Goal: Task Accomplishment & Management: Use online tool/utility

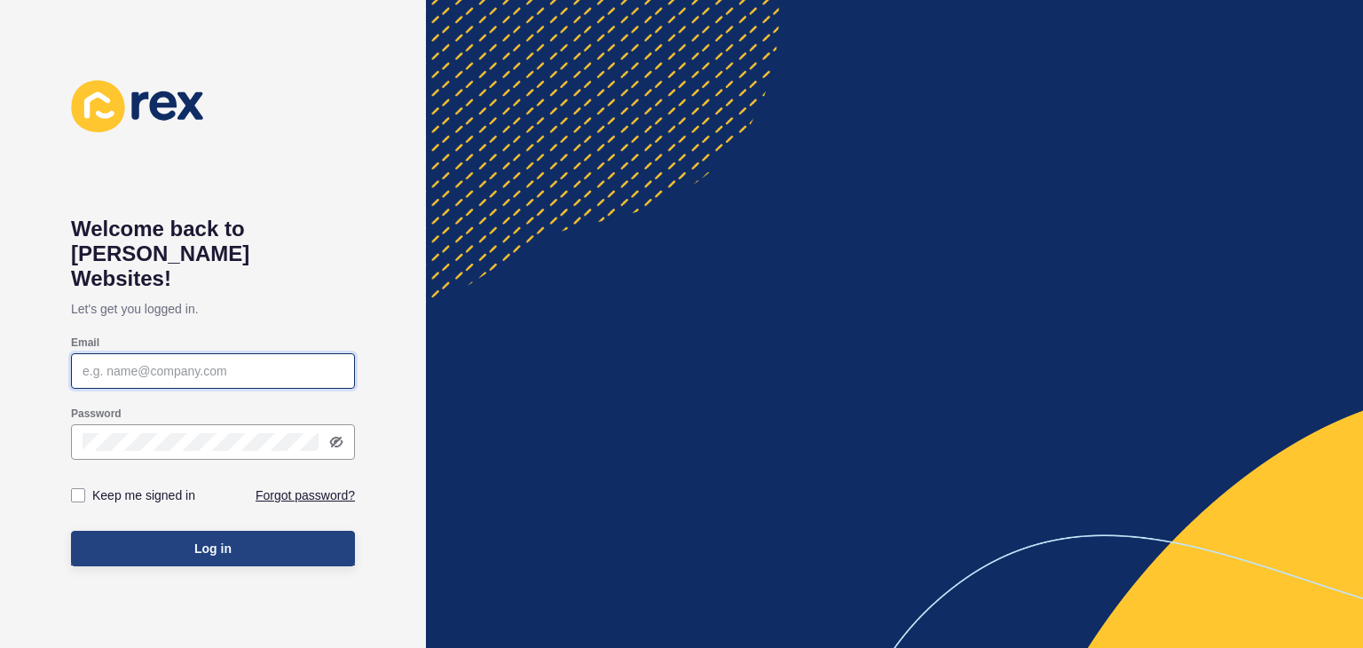
type input "[EMAIL_ADDRESS][PERSON_NAME][DOMAIN_NAME]"
click at [223, 540] on span "Log in" at bounding box center [212, 549] width 37 height 18
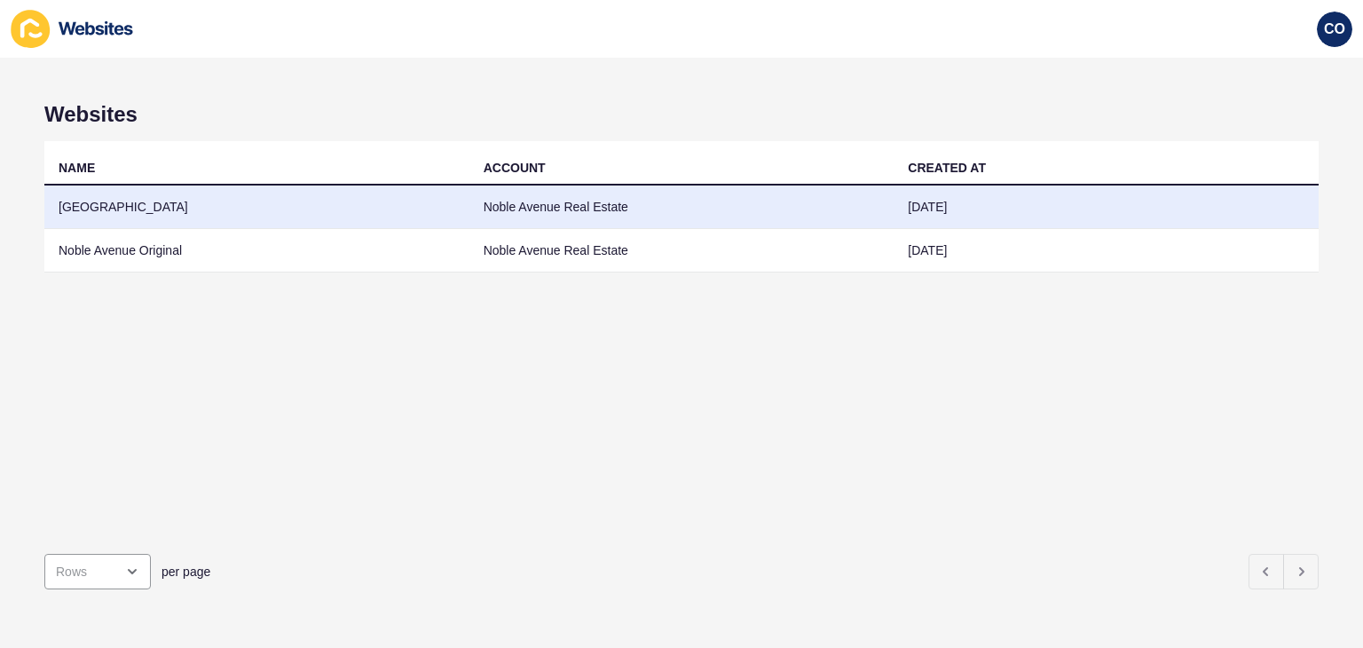
click at [571, 206] on td "Noble Avenue Real Estate" at bounding box center [682, 207] width 425 height 43
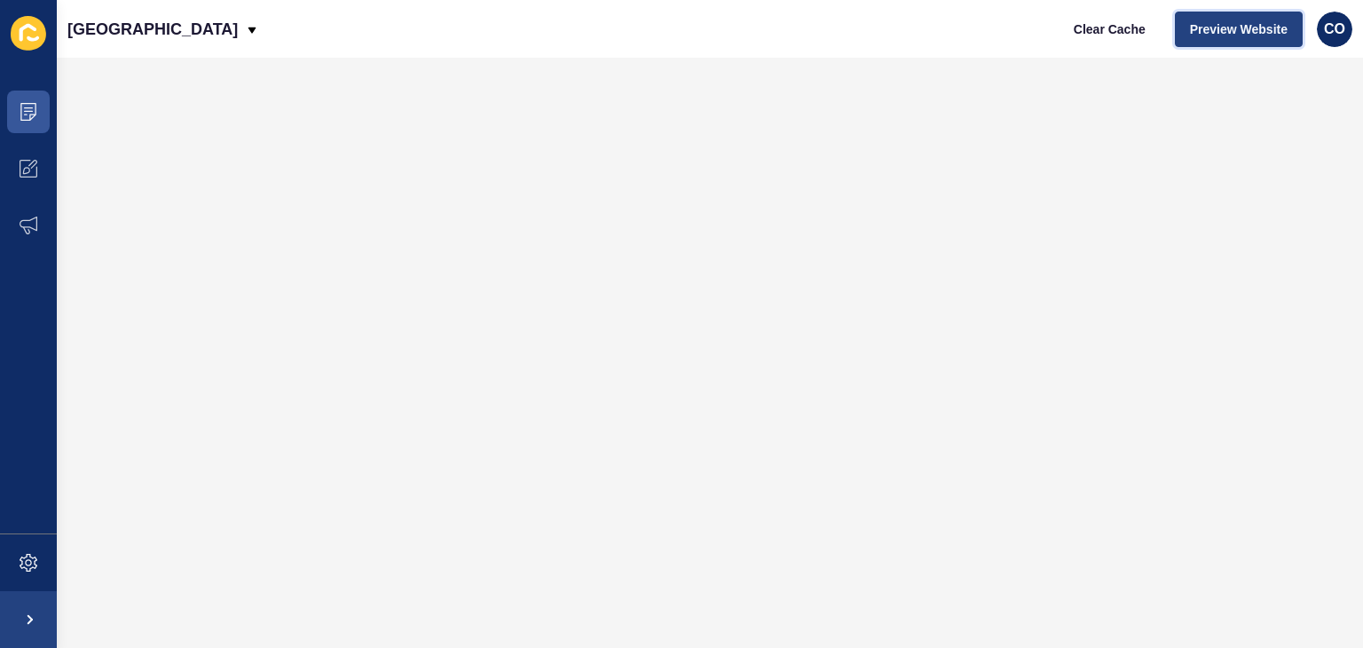
click at [1229, 30] on span "Preview Website" at bounding box center [1239, 29] width 98 height 18
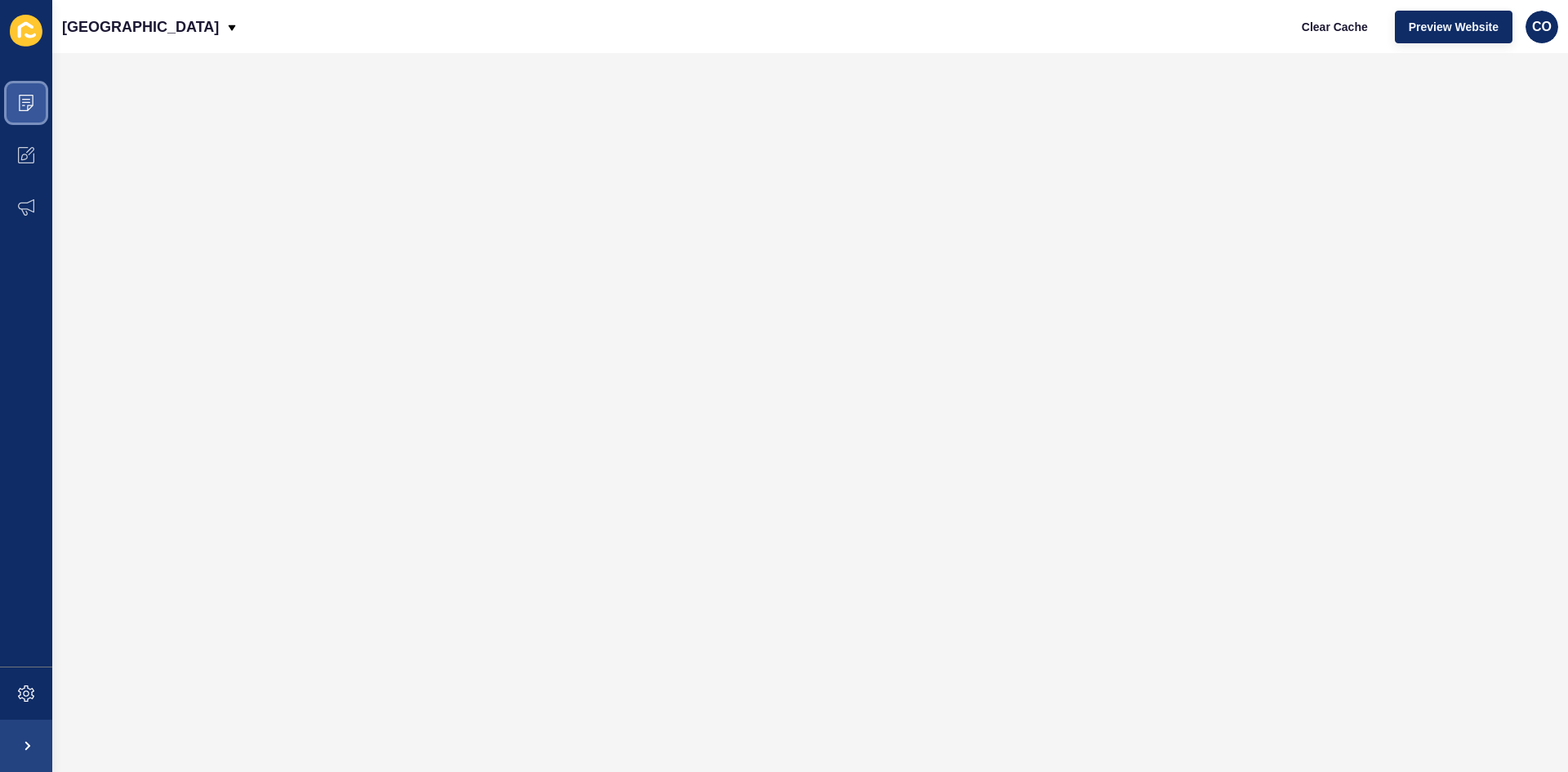
click at [37, 103] on span at bounding box center [26, 102] width 52 height 52
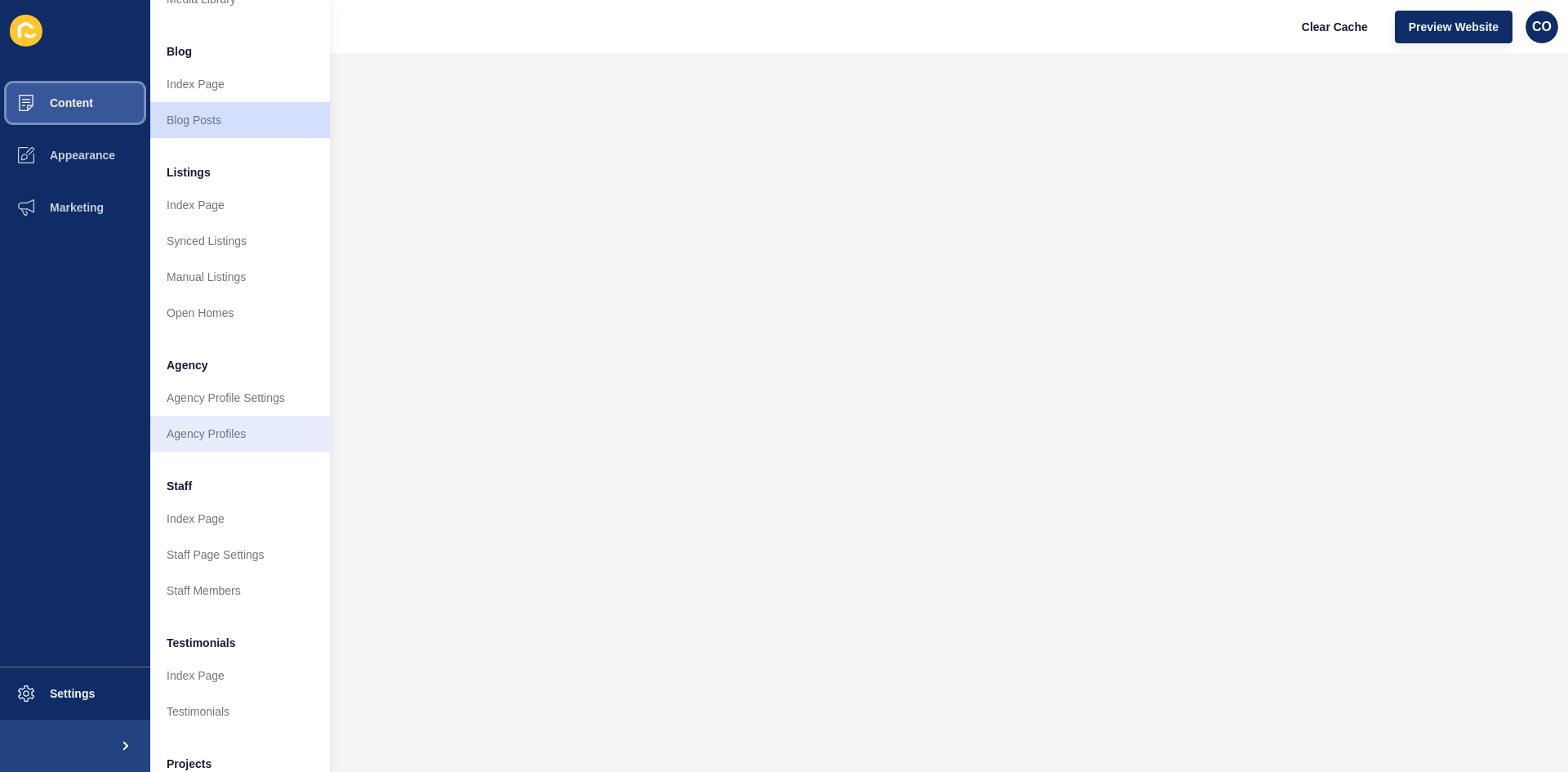
scroll to position [198, 0]
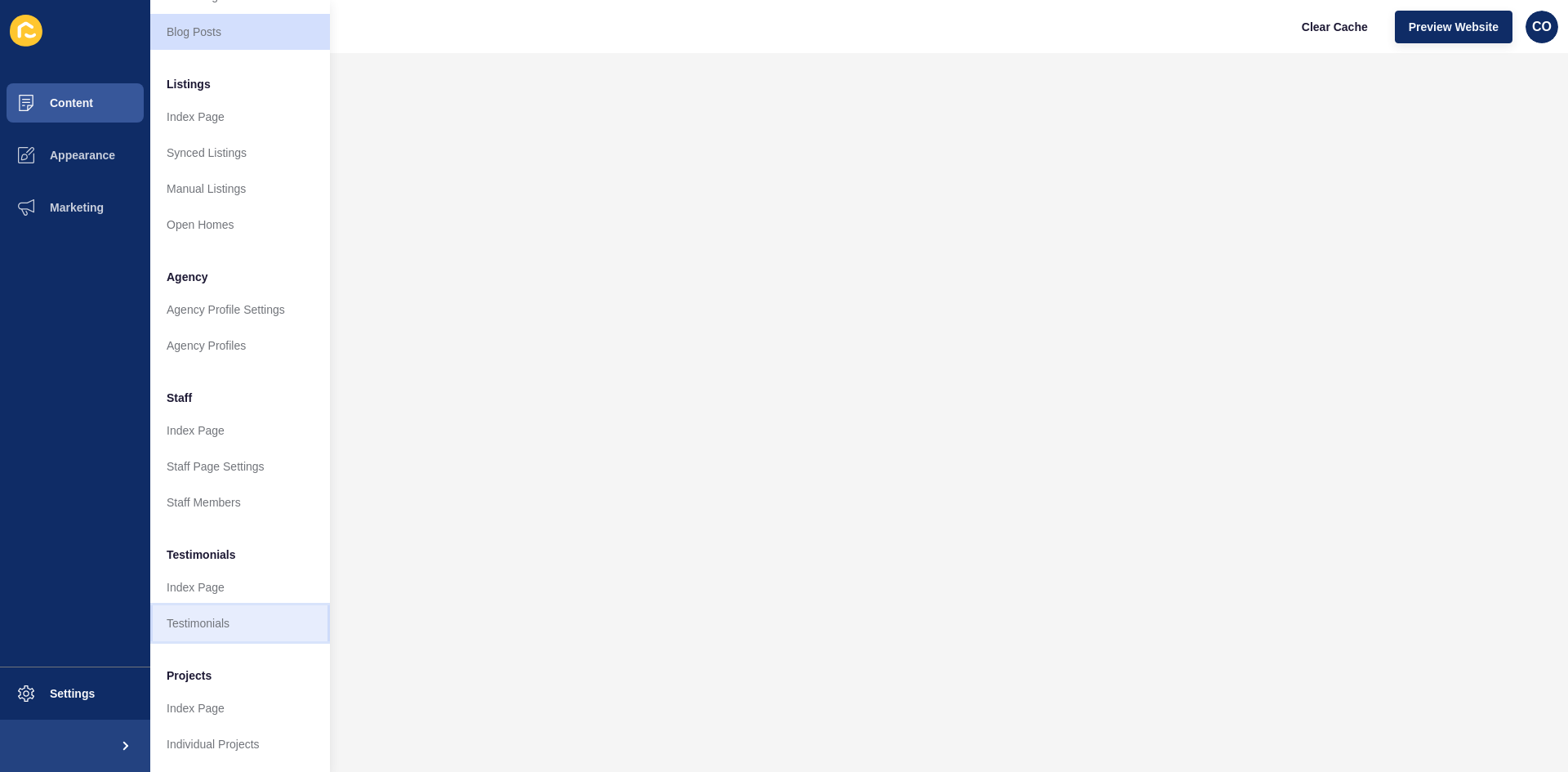
click at [246, 595] on link "Testimonials" at bounding box center [239, 623] width 179 height 36
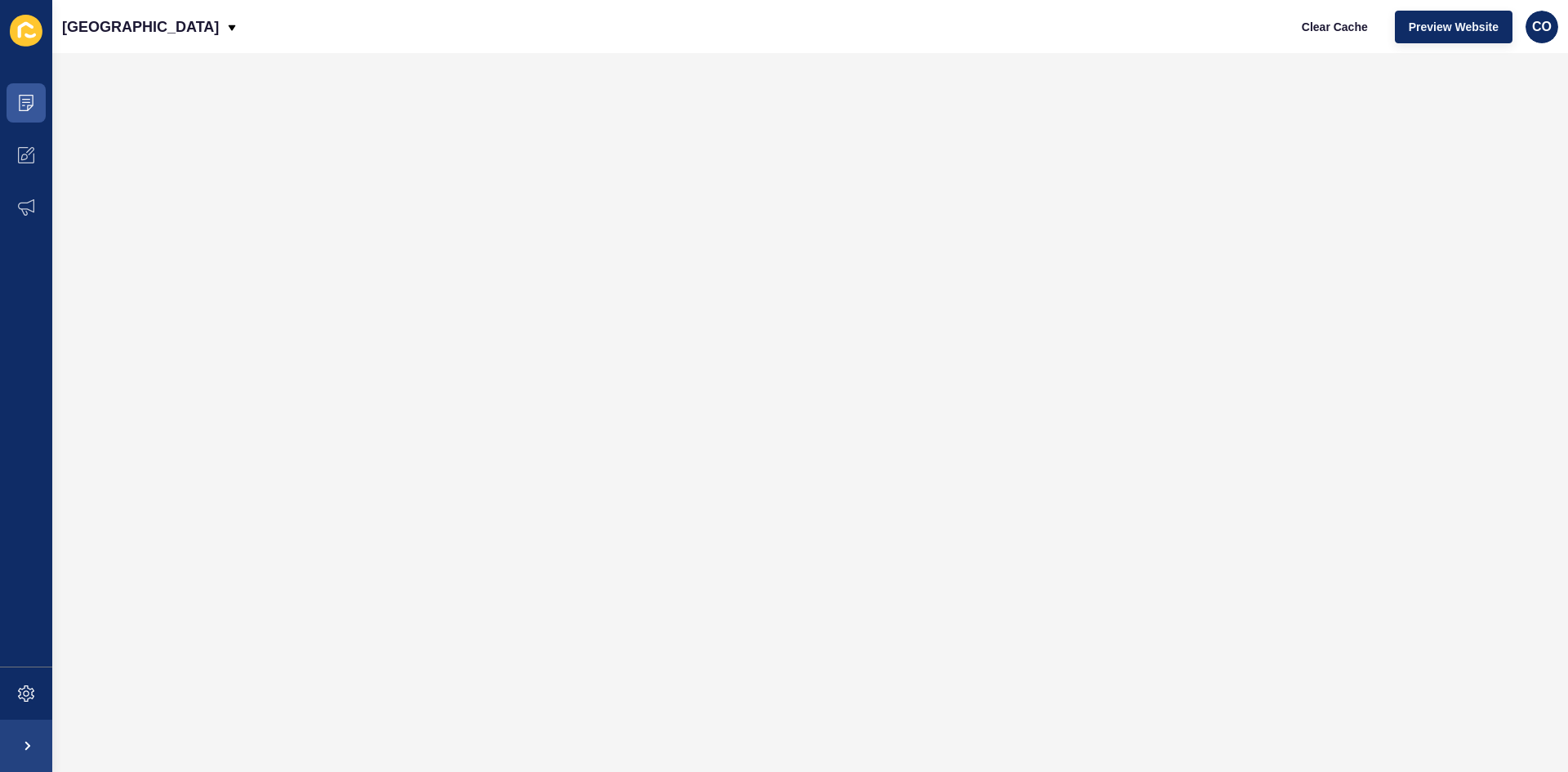
click at [1167, 45] on div "[GEOGRAPHIC_DATA] Clear Cache Preview Website CO" at bounding box center [810, 27] width 1516 height 53
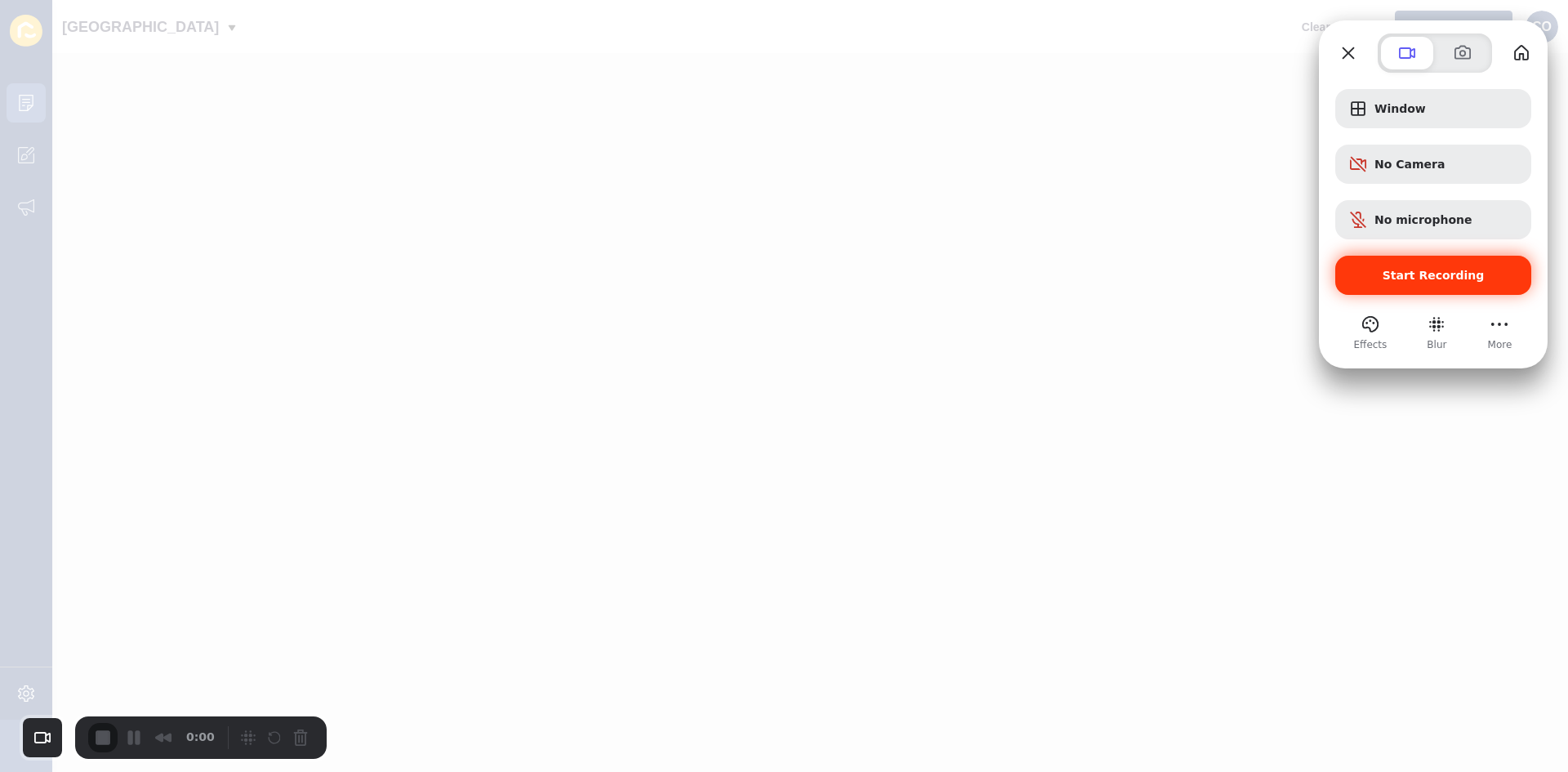
click at [1254, 283] on div "Start Recording" at bounding box center [1433, 275] width 196 height 40
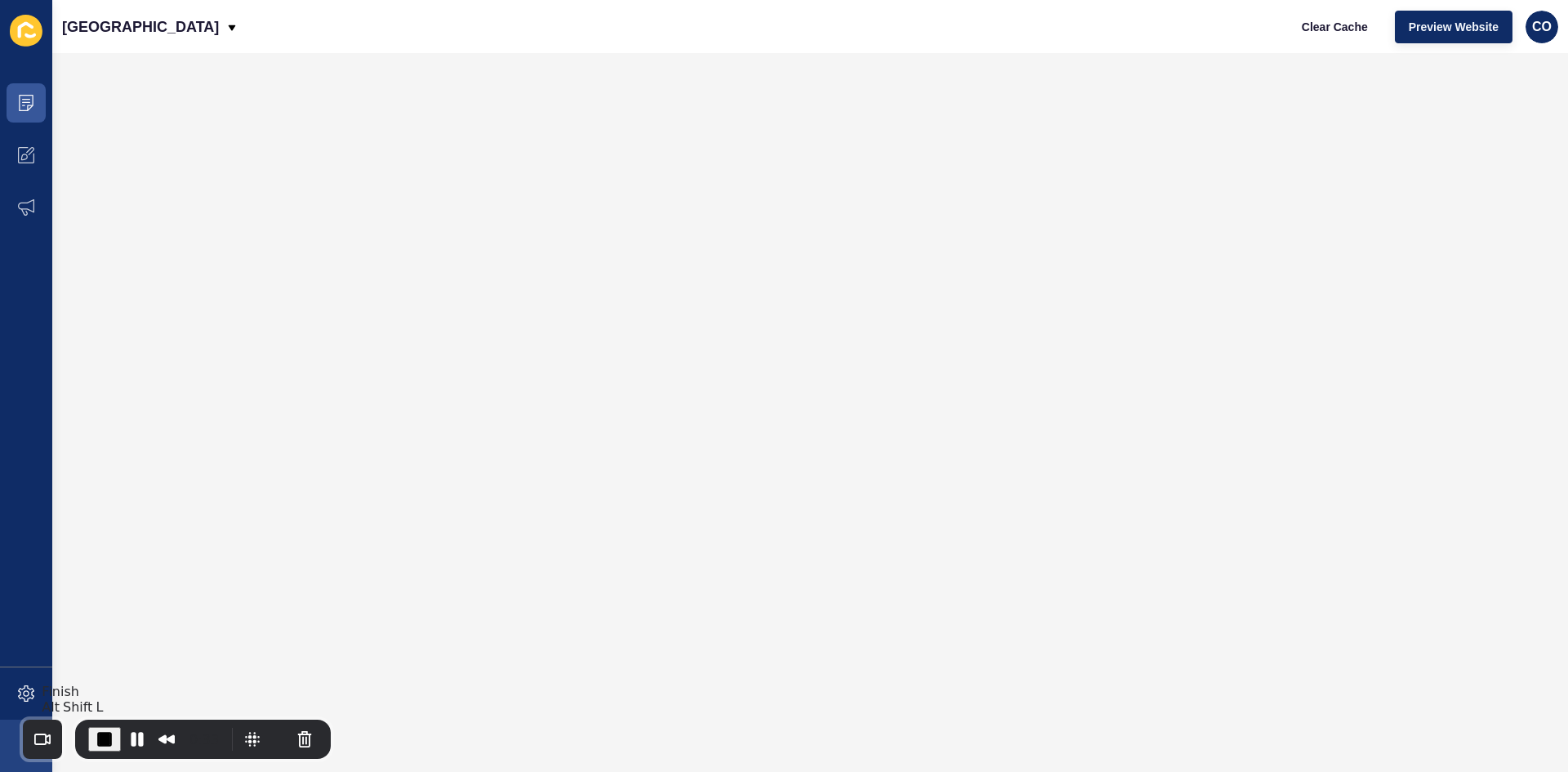
click at [98, 595] on span "End Recording" at bounding box center [104, 739] width 19 height 19
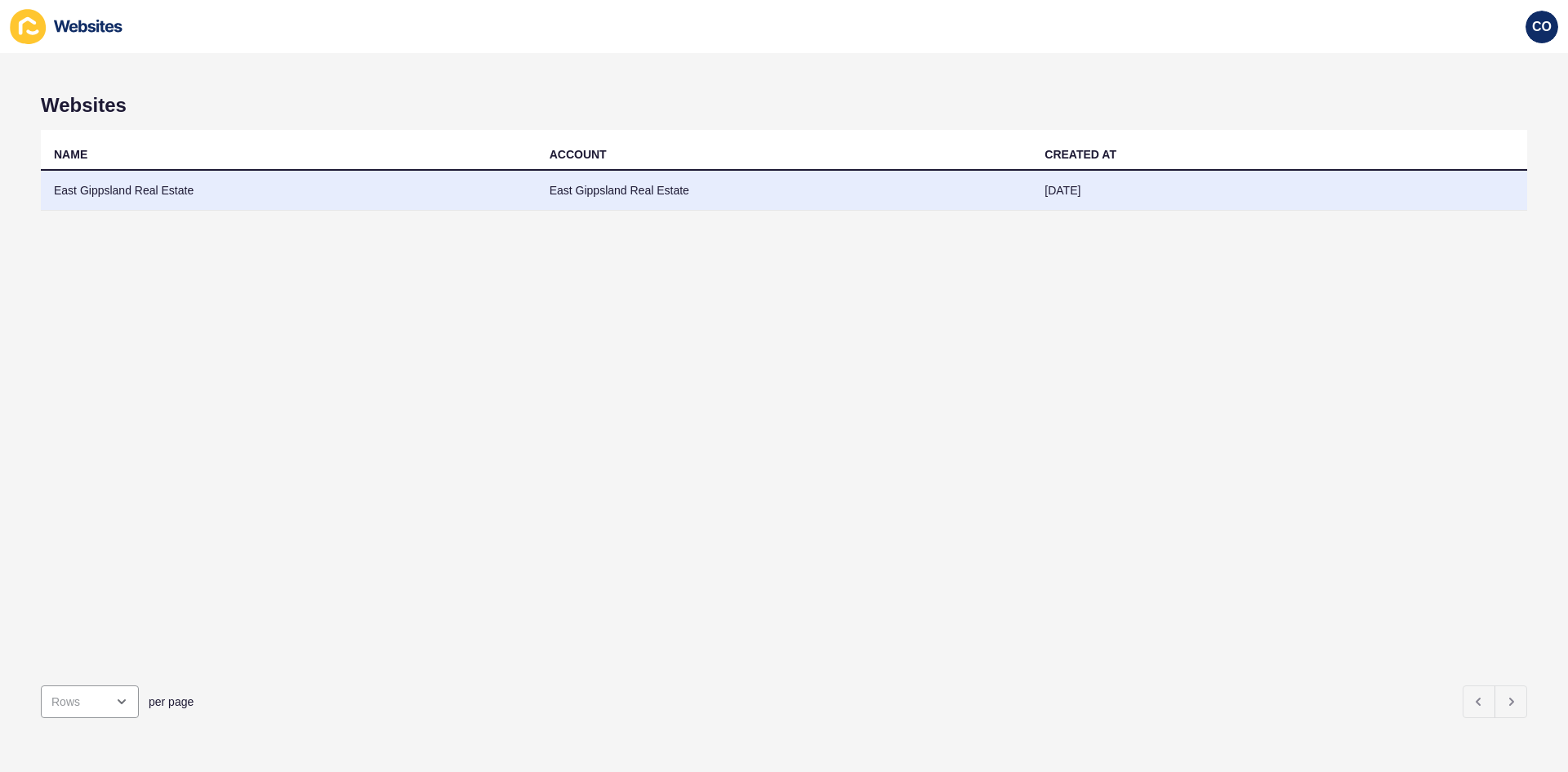
click at [182, 194] on td "East Gippsland Real Estate" at bounding box center [288, 190] width 496 height 40
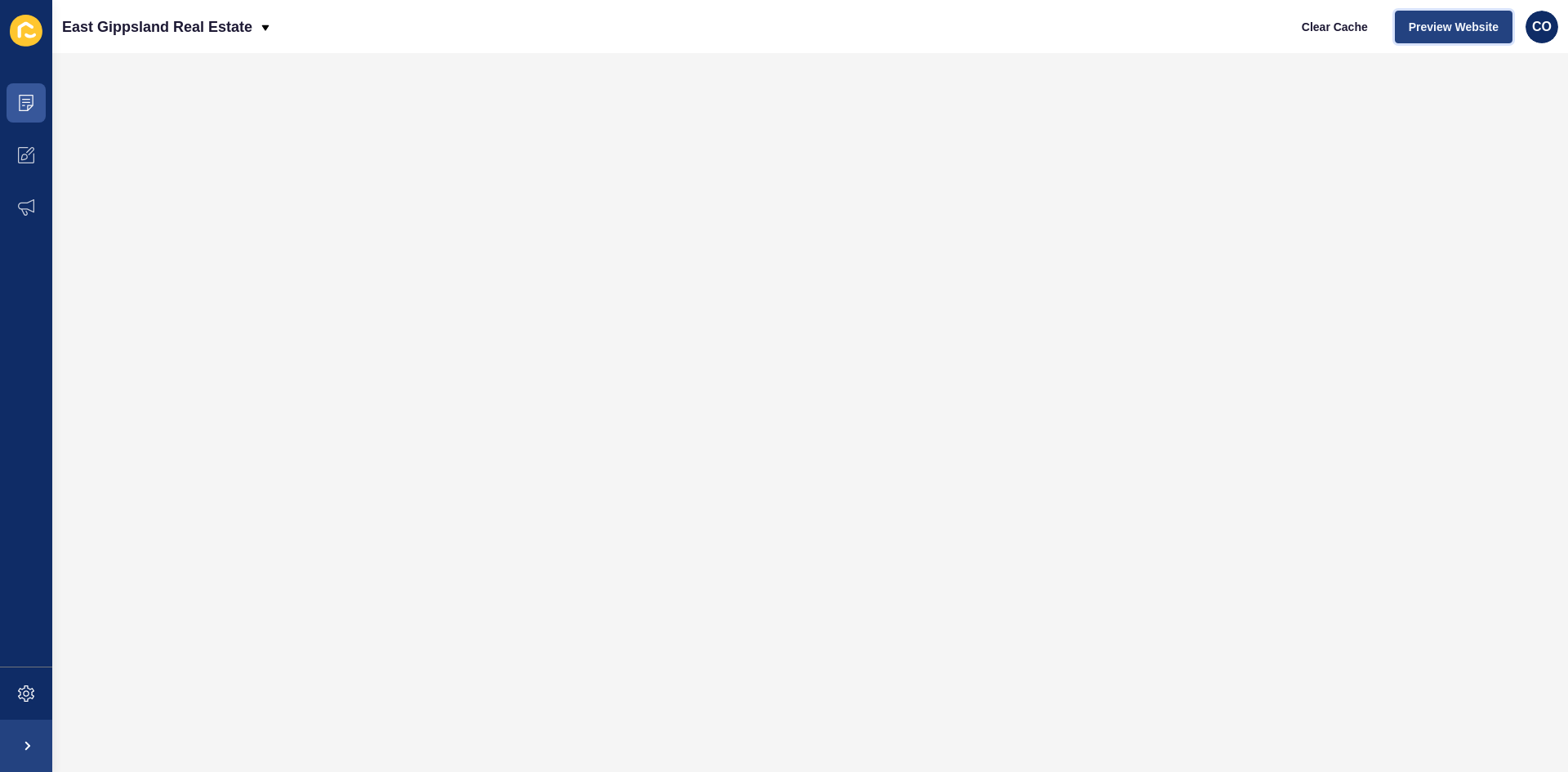
click at [1254, 20] on span "Preview Website" at bounding box center [1454, 27] width 90 height 17
click at [41, 102] on span at bounding box center [26, 102] width 52 height 52
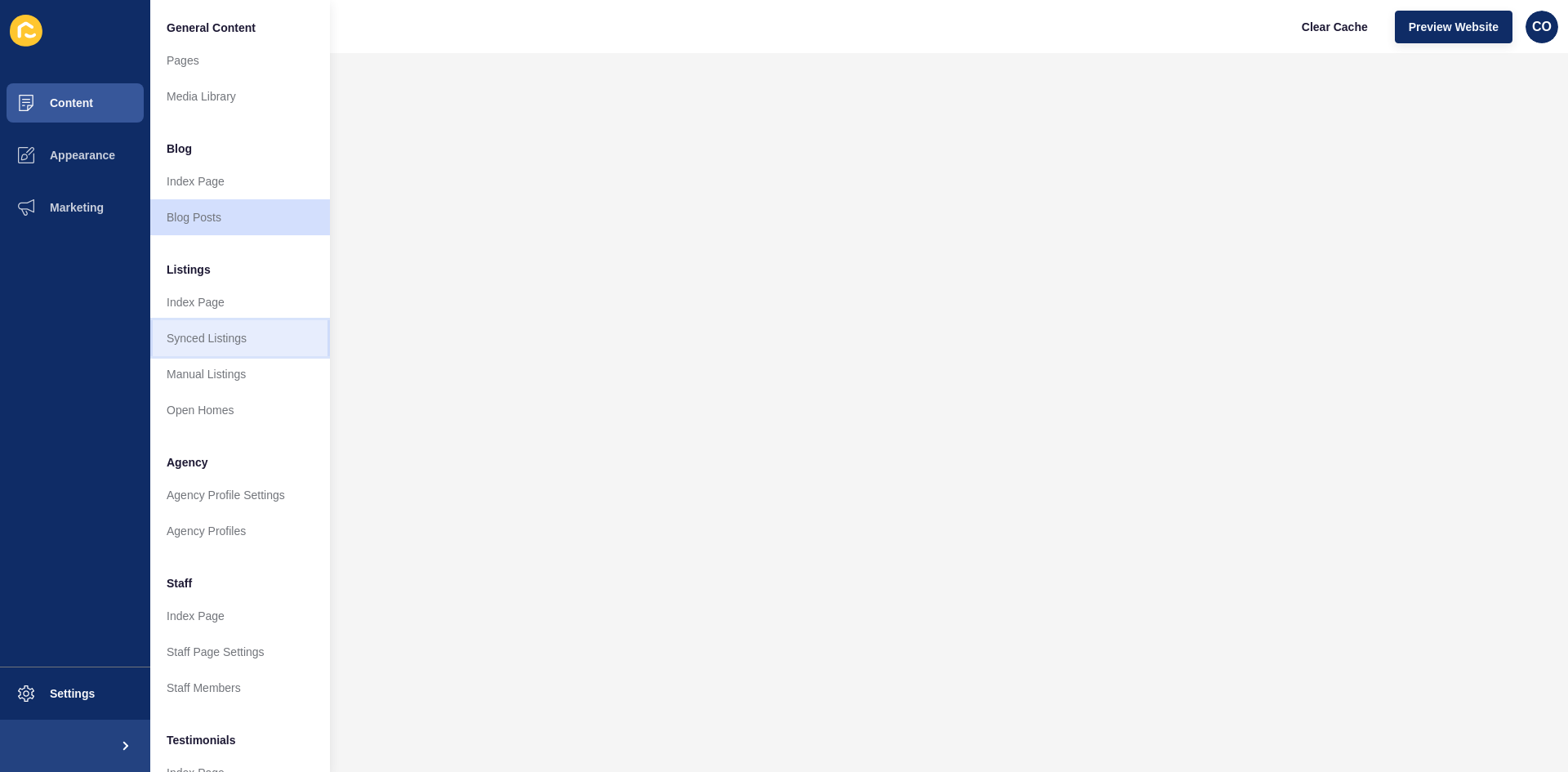
click at [235, 336] on link "Synced Listings" at bounding box center [239, 338] width 179 height 36
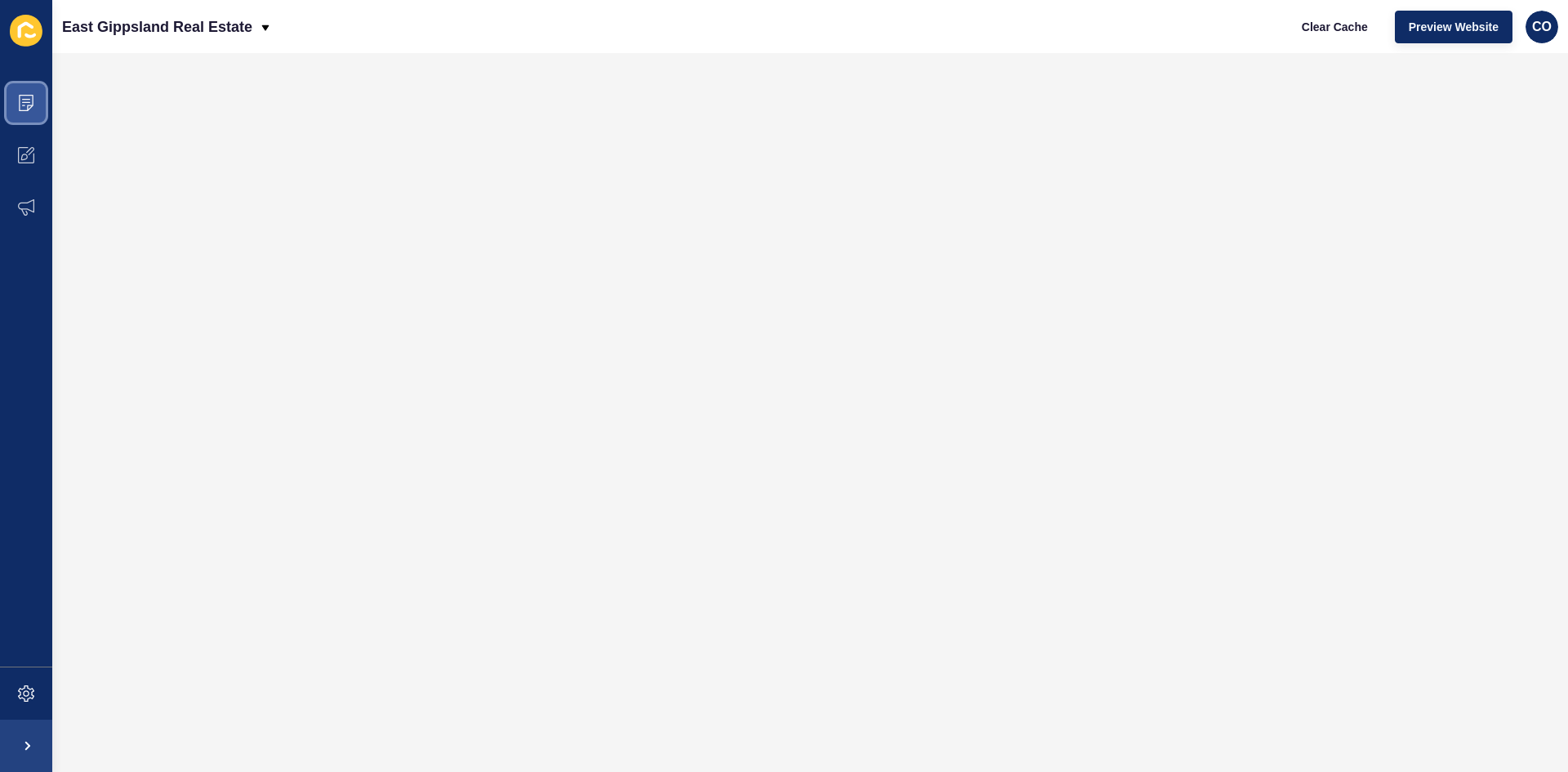
click at [28, 105] on icon at bounding box center [27, 103] width 17 height 17
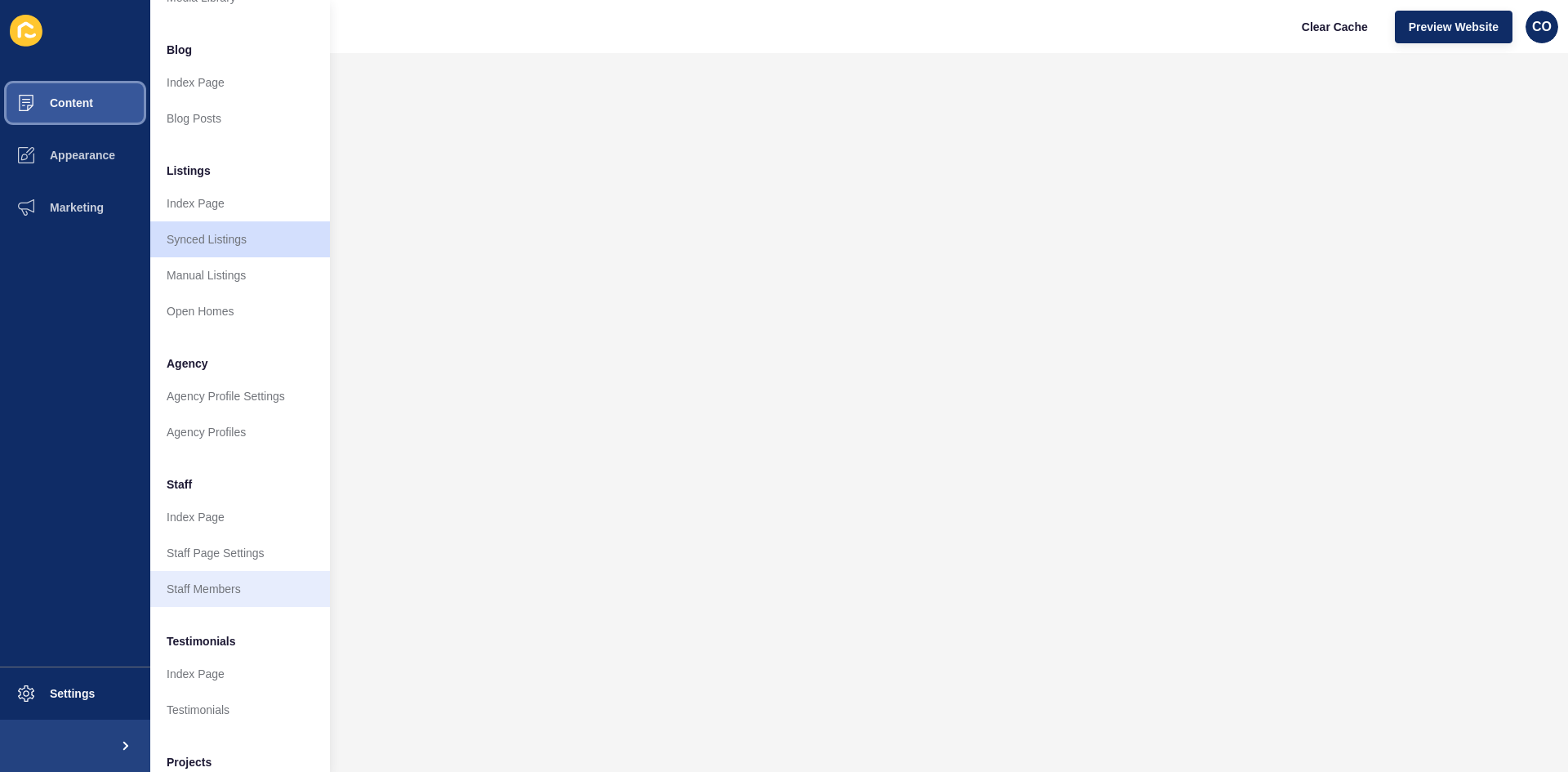
scroll to position [198, 0]
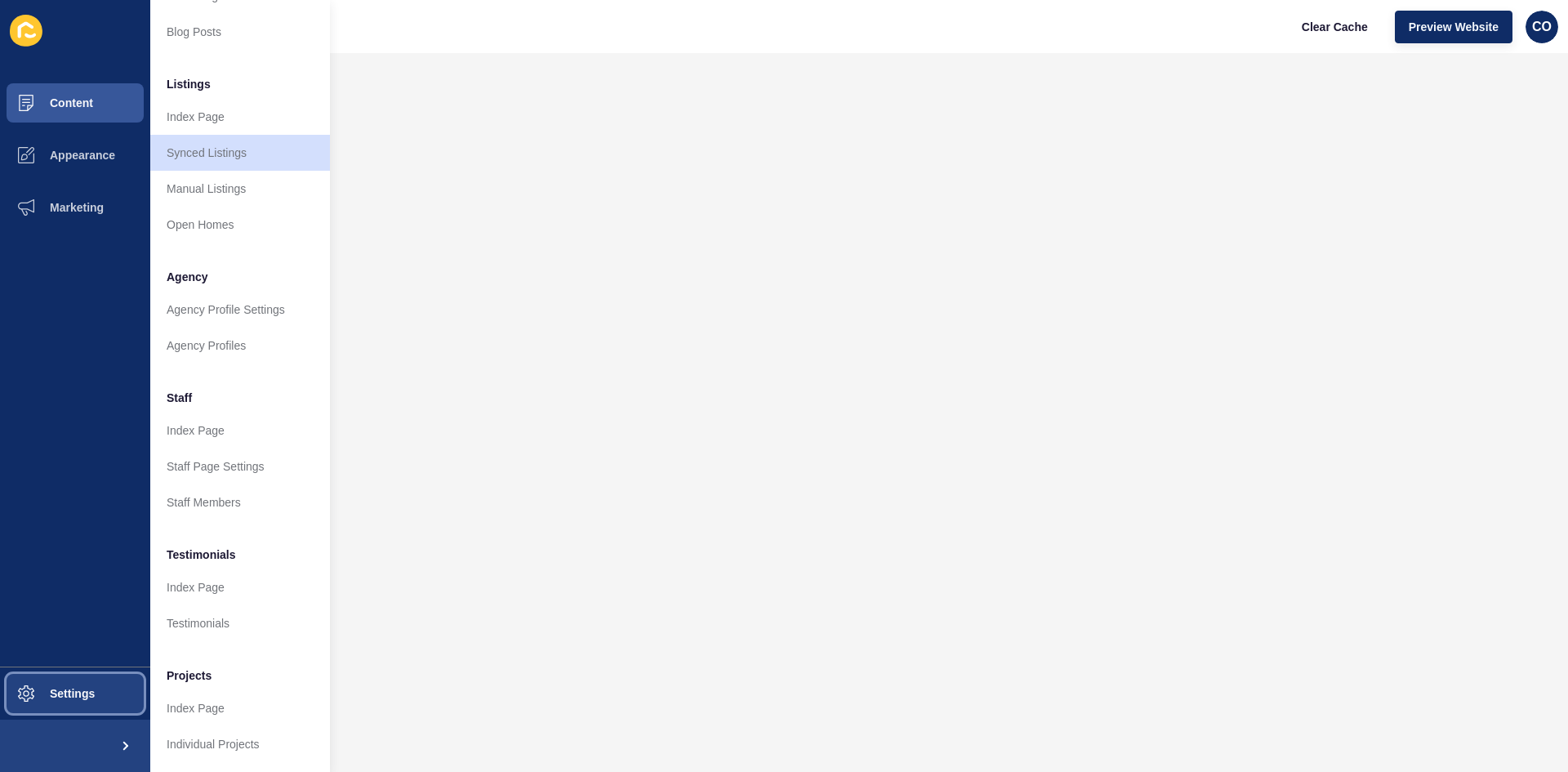
click at [99, 595] on button "Settings" at bounding box center [75, 693] width 150 height 52
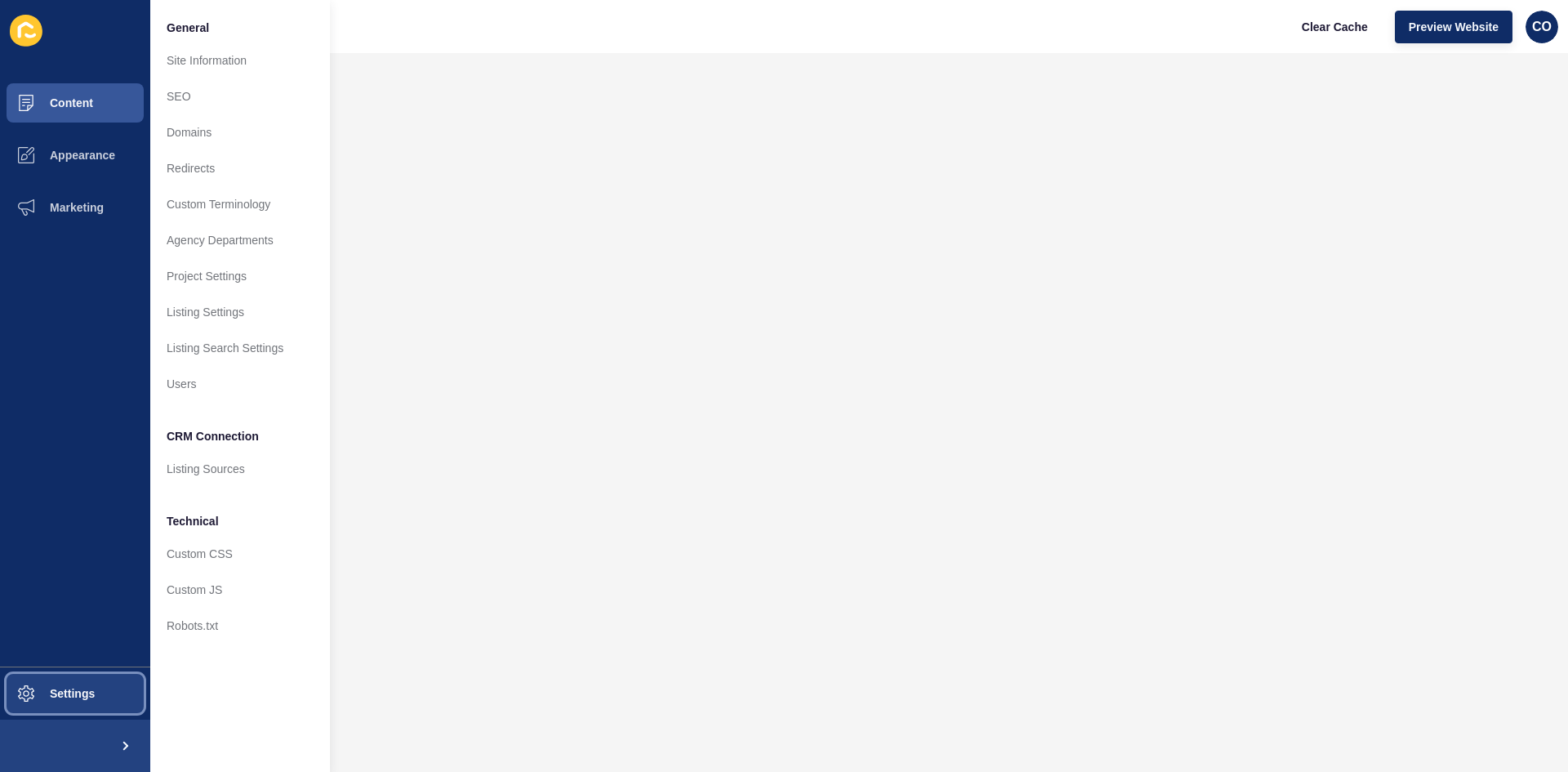
scroll to position [0, 0]
click at [93, 214] on button "Marketing" at bounding box center [75, 207] width 150 height 52
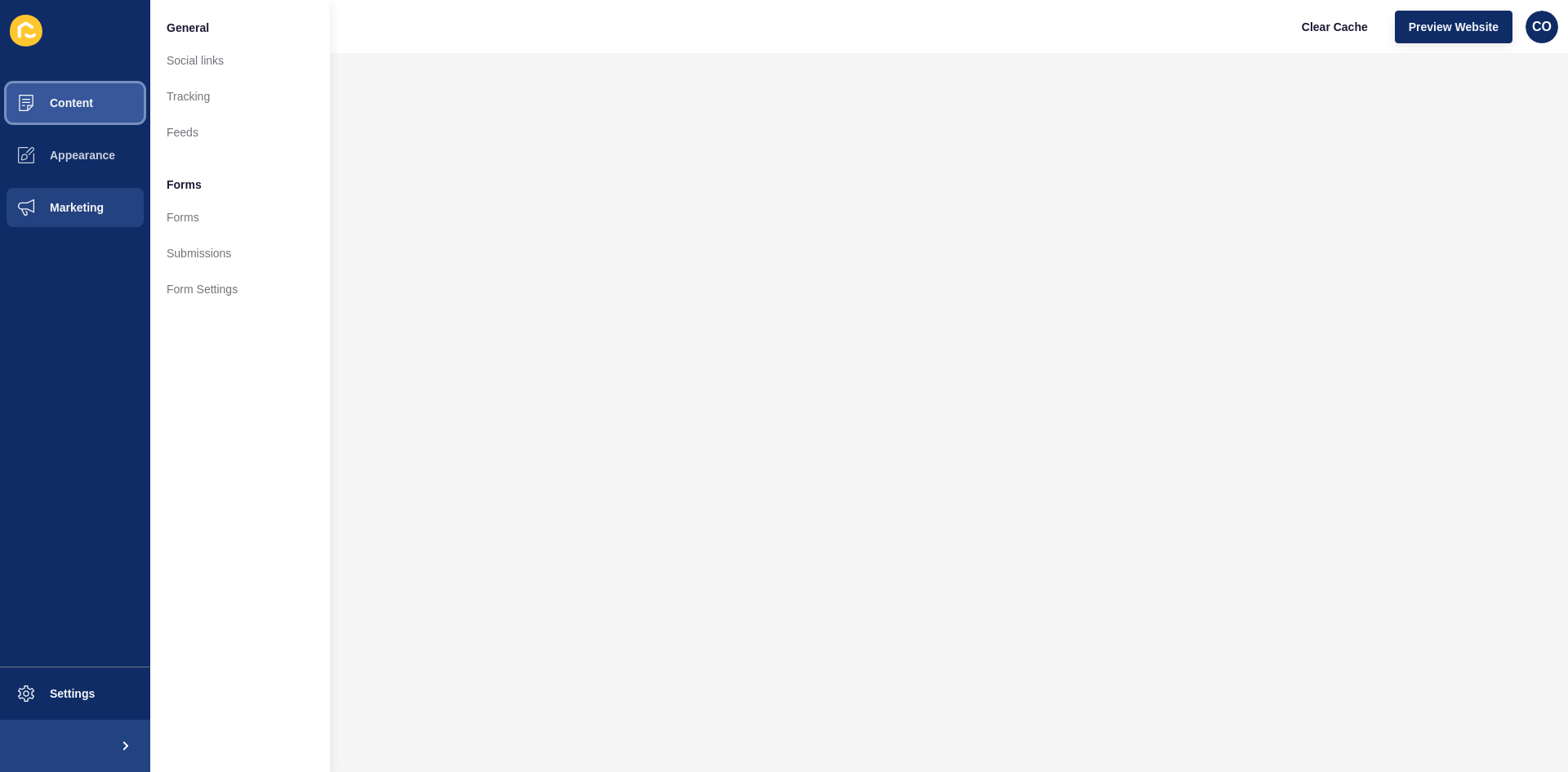
click at [82, 117] on button "Content" at bounding box center [75, 102] width 150 height 52
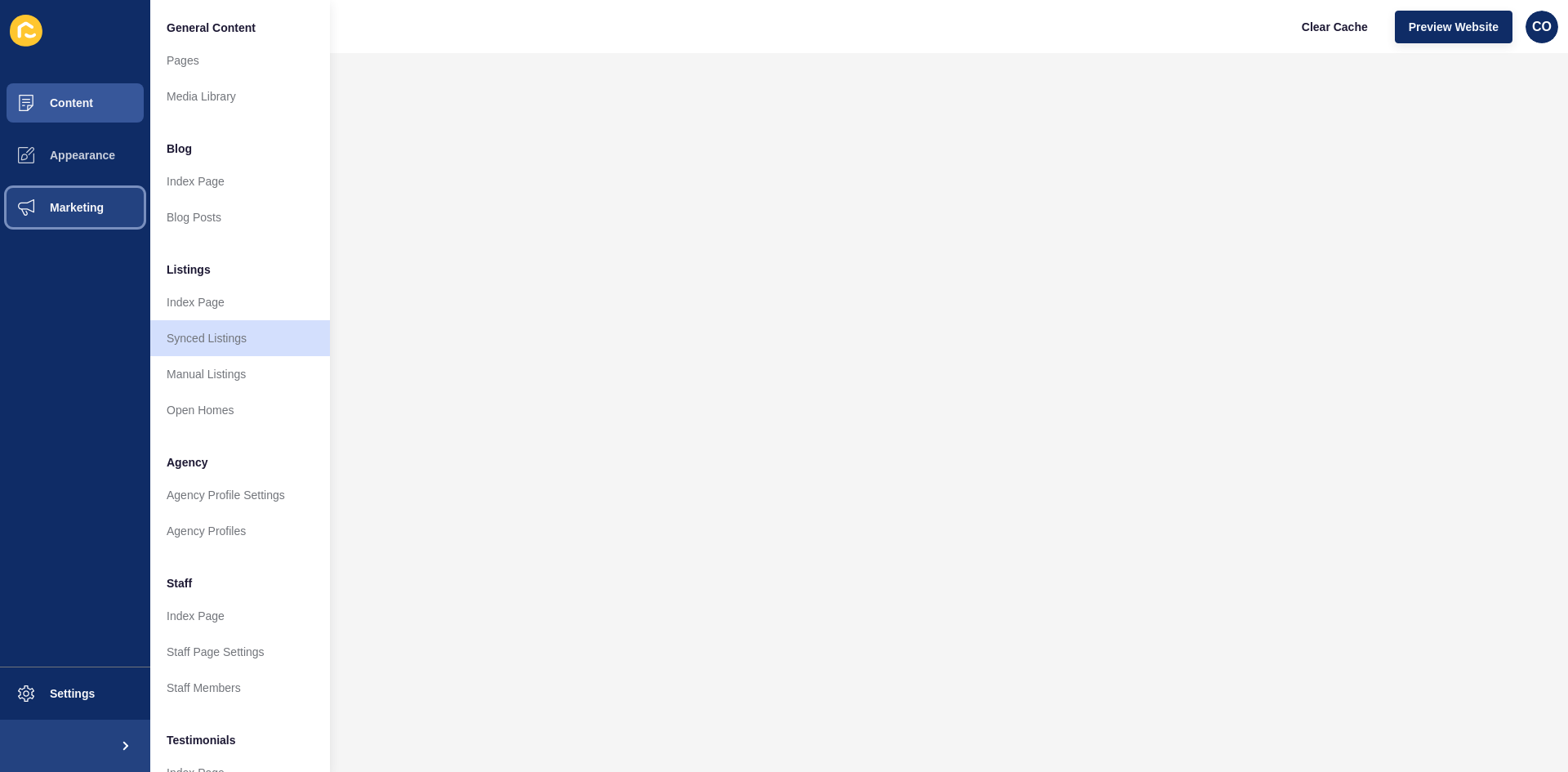
click at [99, 210] on span "Marketing" at bounding box center [50, 207] width 106 height 13
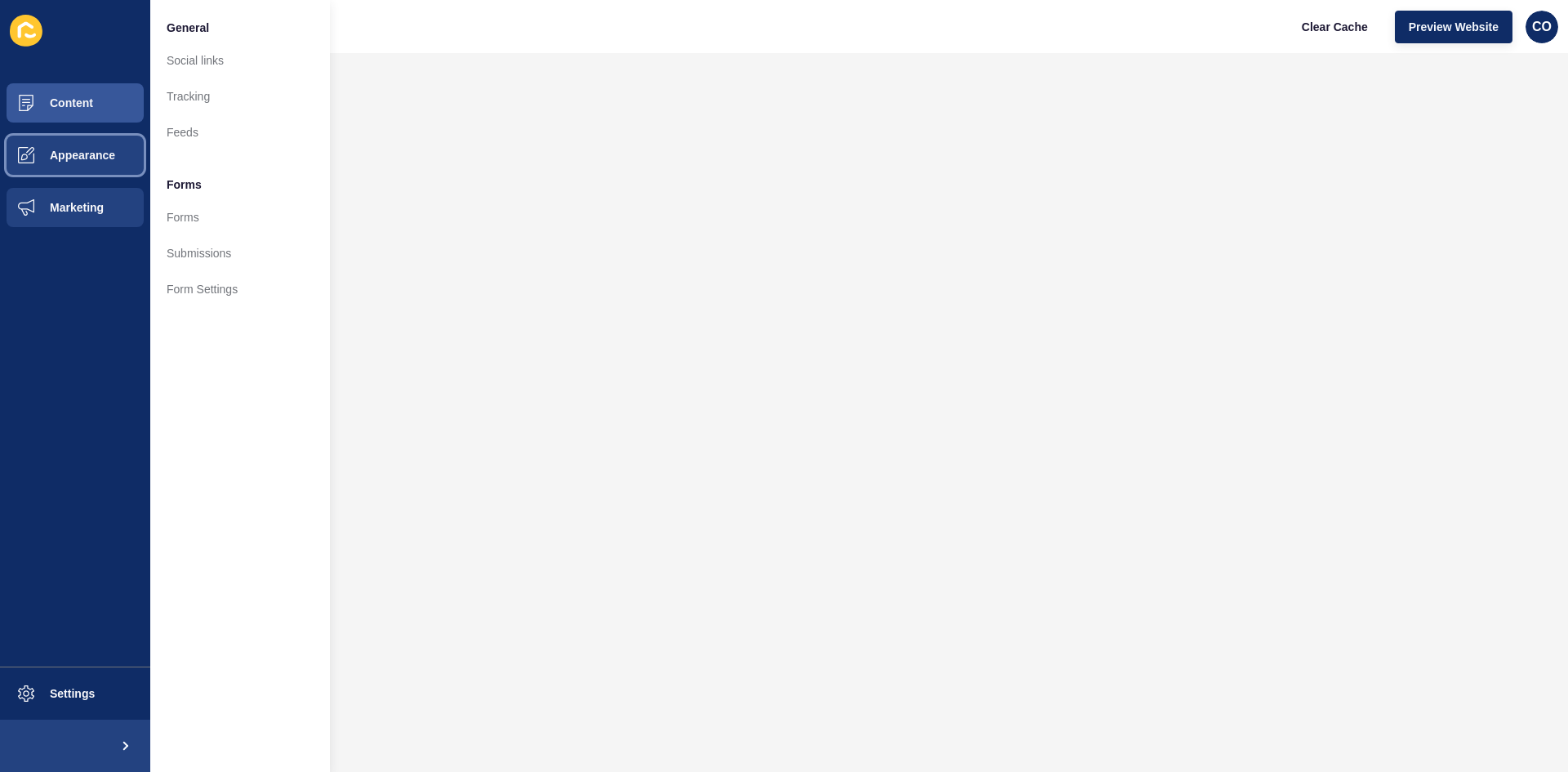
click at [93, 159] on span "Appearance" at bounding box center [56, 156] width 118 height 13
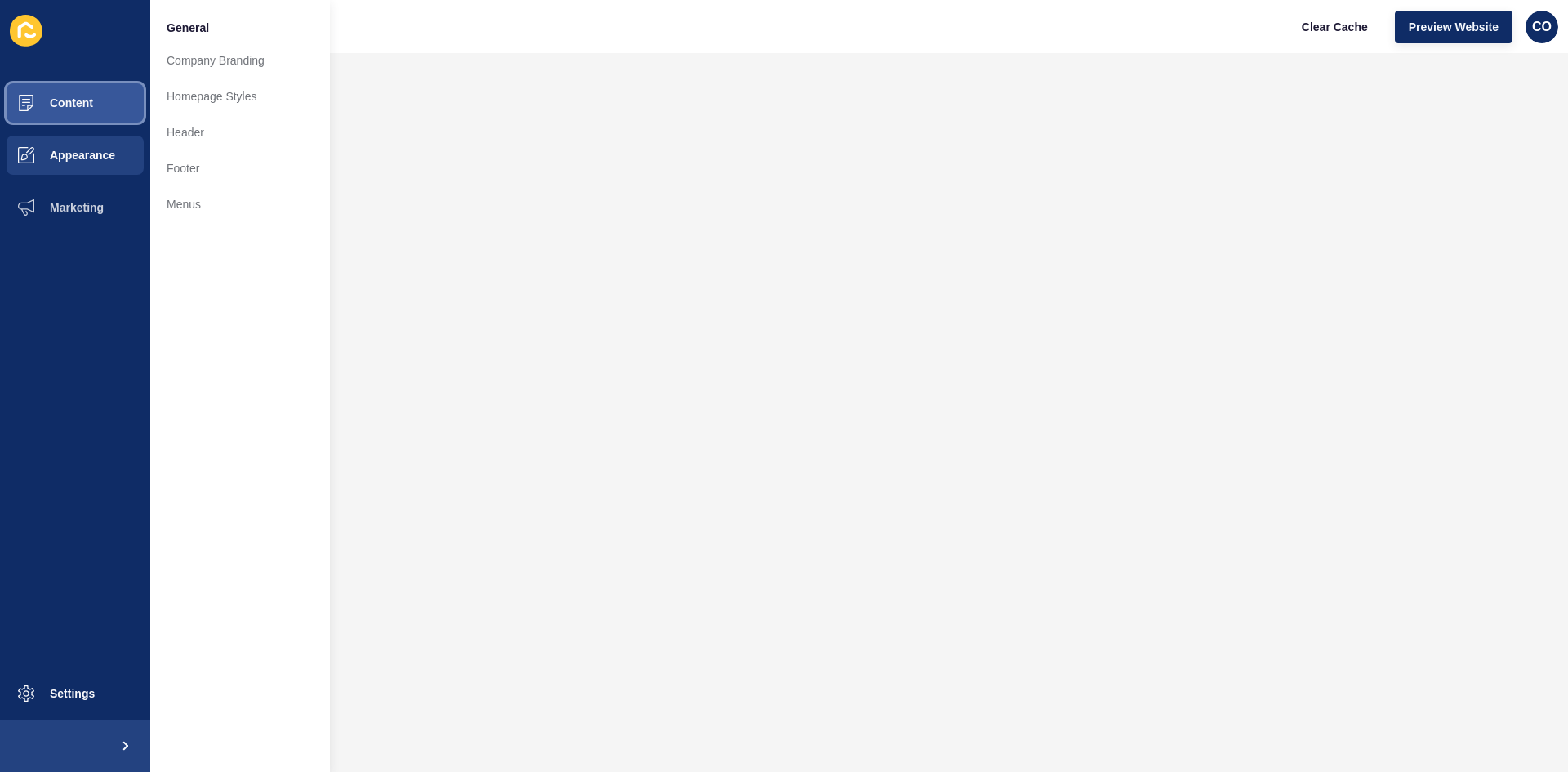
click at [98, 111] on button "Content" at bounding box center [75, 102] width 150 height 52
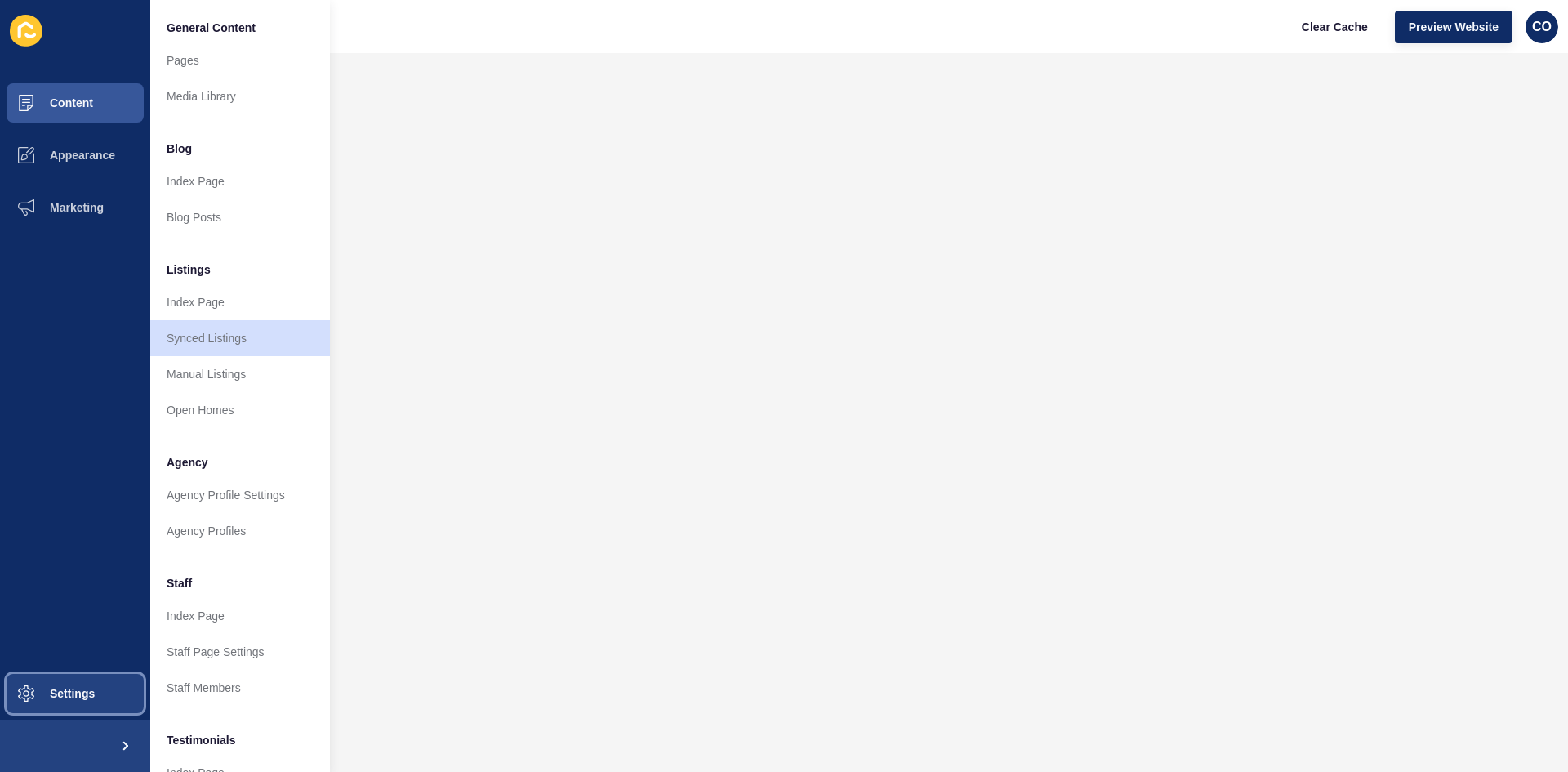
click at [76, 595] on span "Settings" at bounding box center [46, 693] width 98 height 13
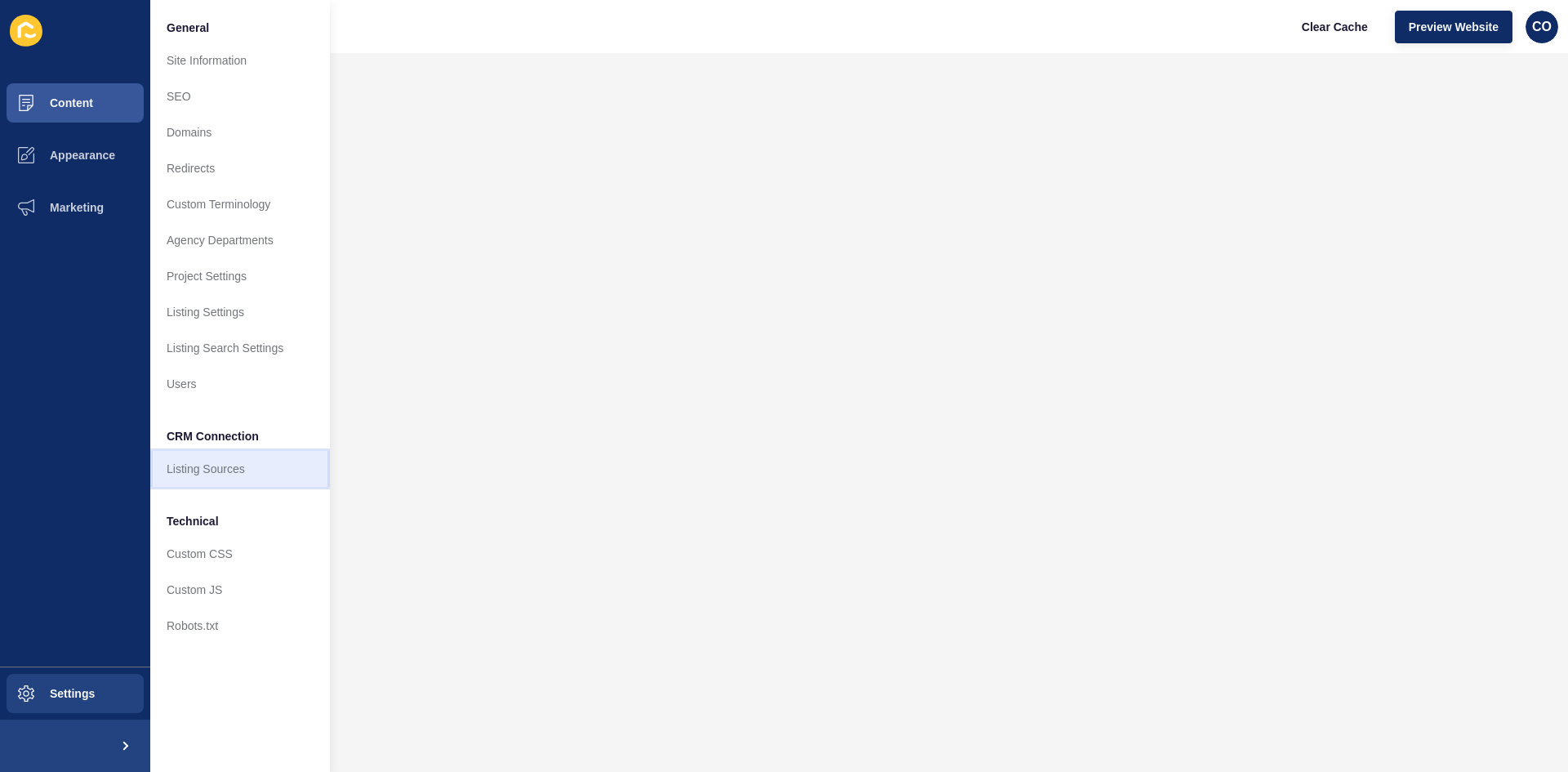
click at [225, 476] on link "Listing Sources" at bounding box center [239, 468] width 179 height 36
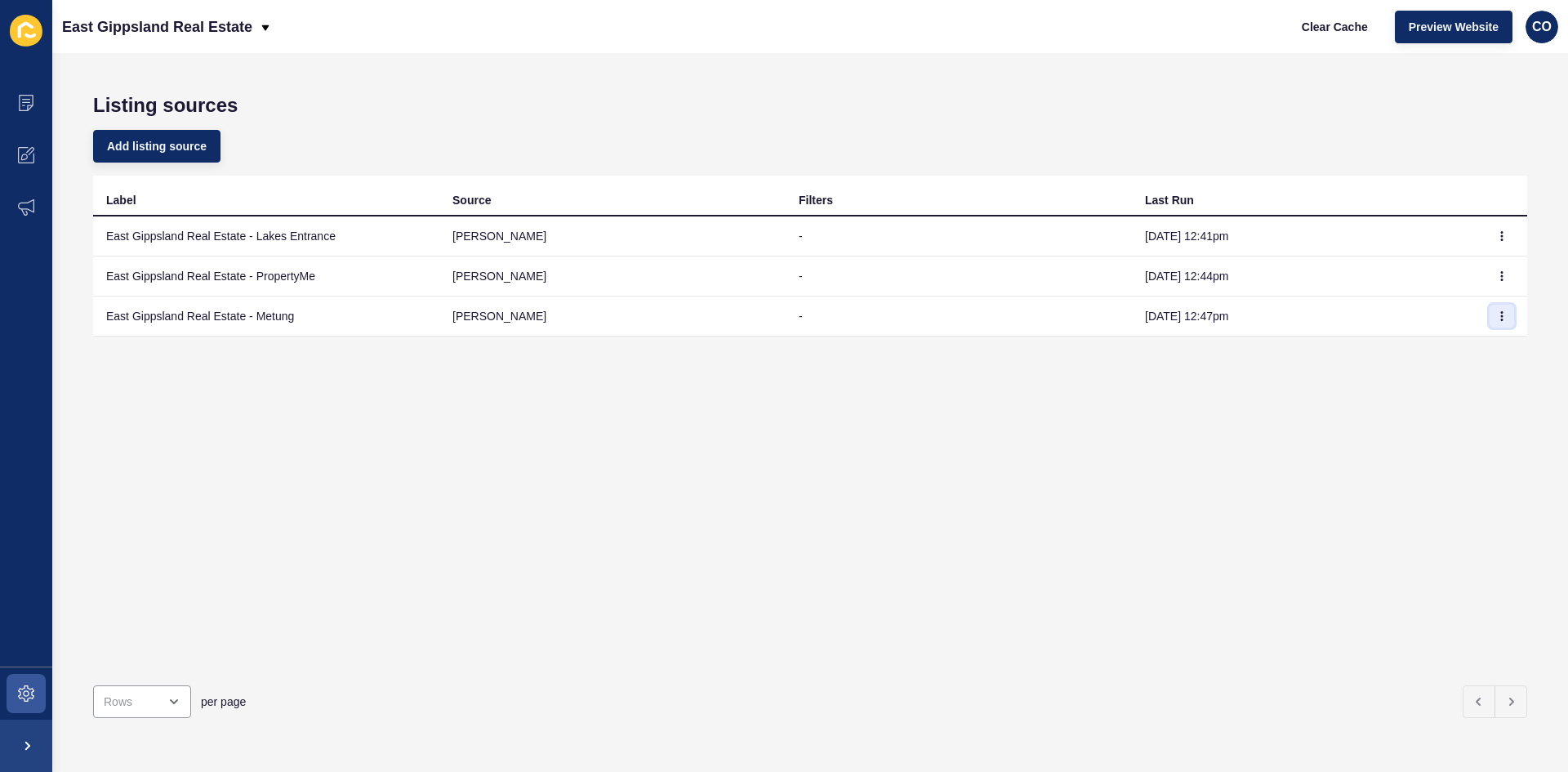
click at [1254, 317] on button "button" at bounding box center [1502, 316] width 25 height 23
click at [1254, 350] on link "Sync now" at bounding box center [1445, 348] width 114 height 36
click at [1254, 25] on span "Clear Cache" at bounding box center [1335, 27] width 66 height 17
